Goal: Task Accomplishment & Management: Manage account settings

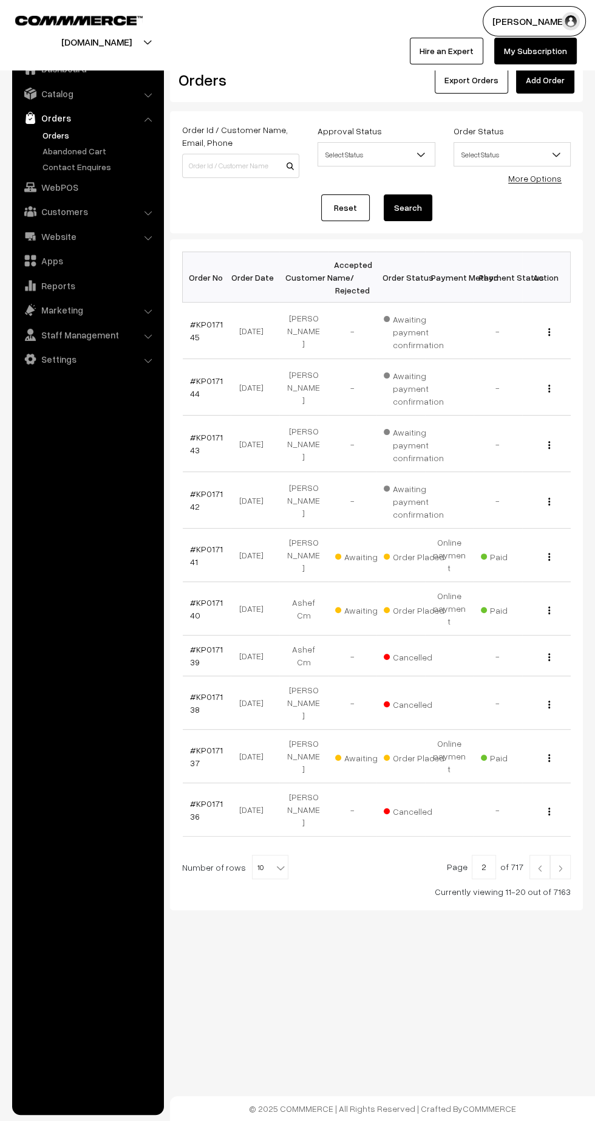
click at [60, 259] on link "Apps" at bounding box center [87, 261] width 145 height 22
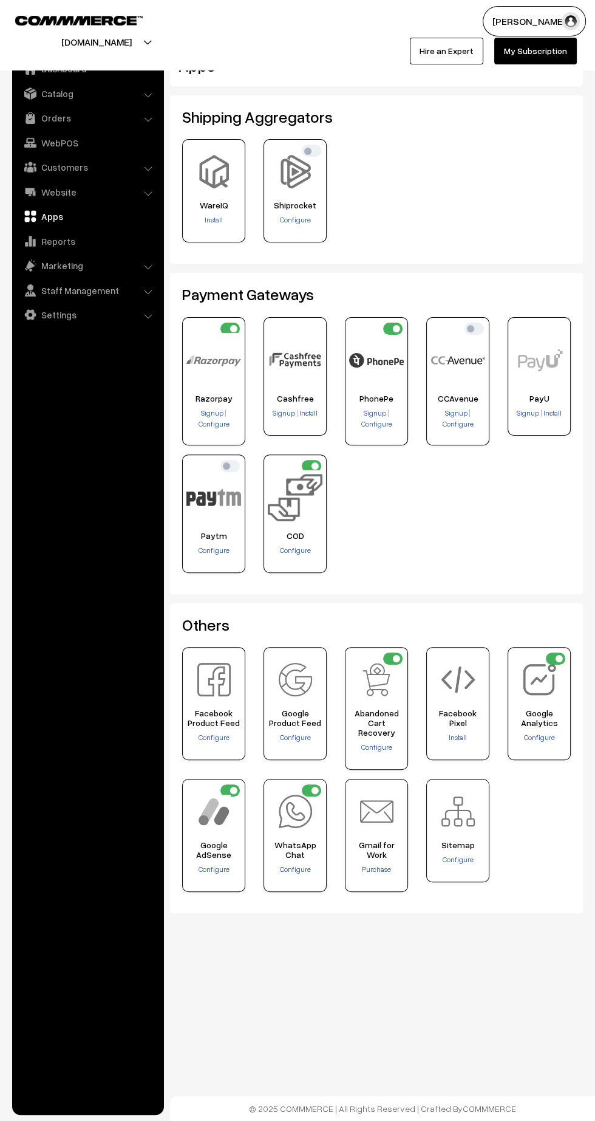
click at [397, 327] on input "checkbox" at bounding box center [392, 329] width 19 height 12
checkbox input "false"
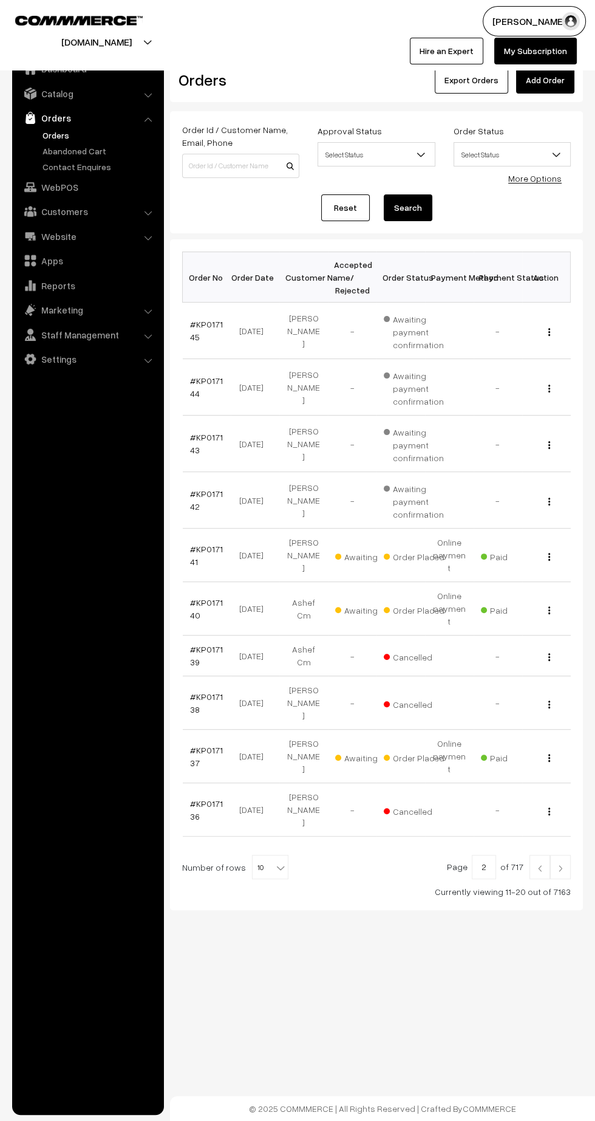
click at [194, 335] on link "#KP017145" at bounding box center [206, 330] width 33 height 23
click at [194, 447] on link "#KP017143" at bounding box center [206, 443] width 33 height 23
click at [208, 544] on link "#KP017141" at bounding box center [206, 555] width 33 height 23
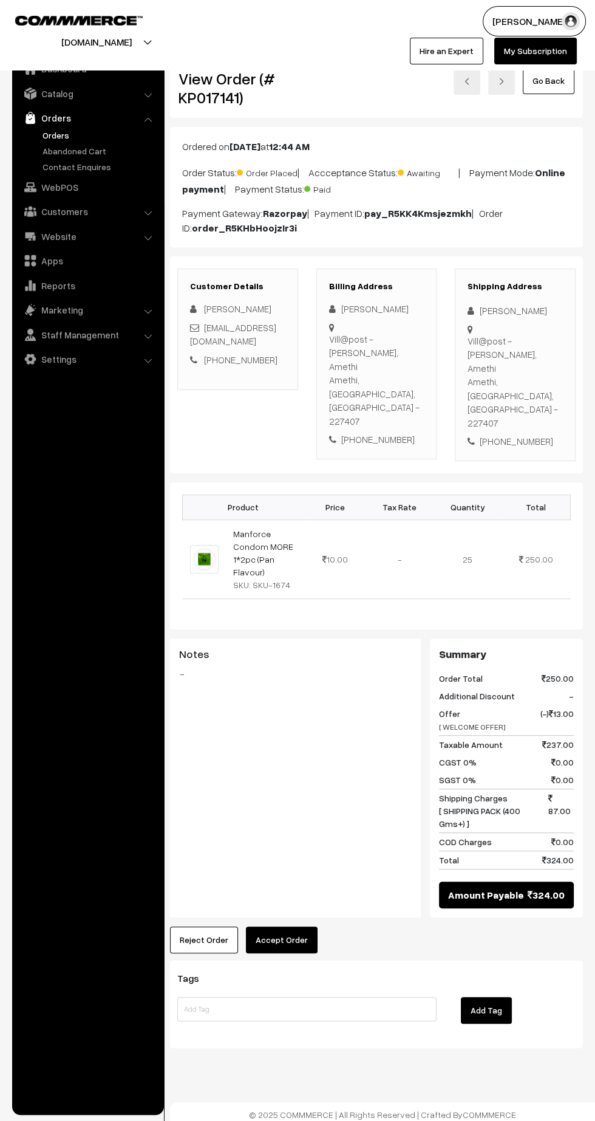
click at [284, 926] on button "Accept Order" at bounding box center [282, 939] width 72 height 27
